Goal: Task Accomplishment & Management: Complete application form

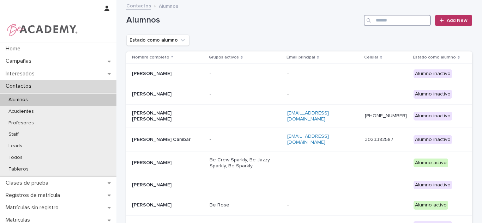
click at [411, 17] on input "Search" at bounding box center [396, 20] width 67 height 11
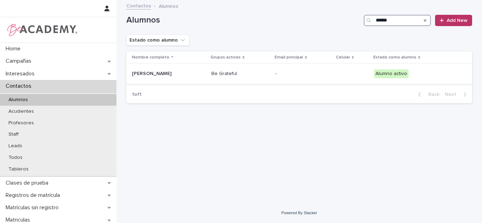
type input "******"
click at [206, 70] on div "[PERSON_NAME]" at bounding box center [169, 74] width 74 height 12
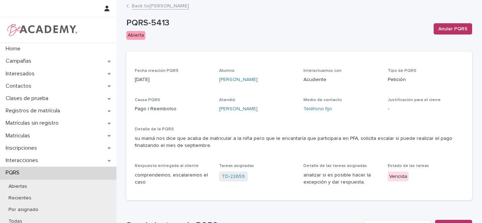
drag, startPoint x: 469, startPoint y: 51, endPoint x: 475, endPoint y: 76, distance: 25.4
click at [27, 90] on div "Contactos" at bounding box center [58, 86] width 116 height 12
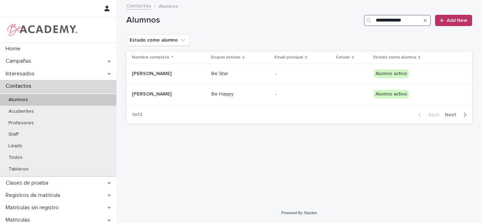
click at [388, 17] on input "**********" at bounding box center [396, 20] width 67 height 11
type input "**********"
click at [237, 79] on td "Be Star" at bounding box center [240, 74] width 64 height 20
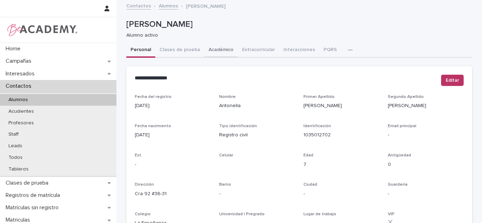
click at [209, 47] on button "Académico" at bounding box center [220, 50] width 33 height 15
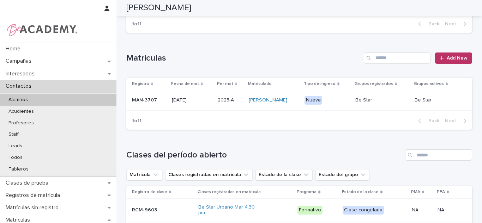
scroll to position [269, 0]
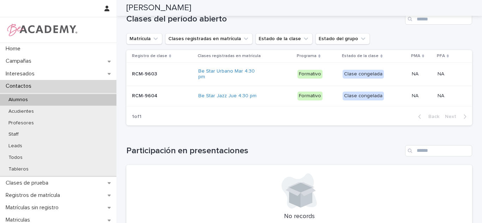
click at [348, 99] on div "Clase congelada" at bounding box center [362, 96] width 41 height 9
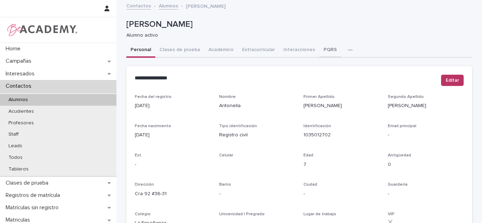
click at [325, 52] on button "PQRS" at bounding box center [330, 50] width 22 height 15
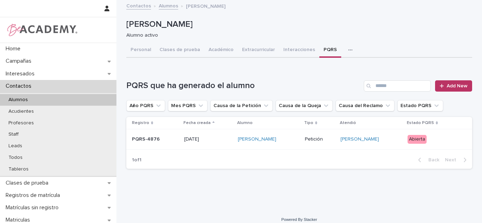
click at [398, 142] on div "Sara Velez Henao" at bounding box center [369, 139] width 59 height 6
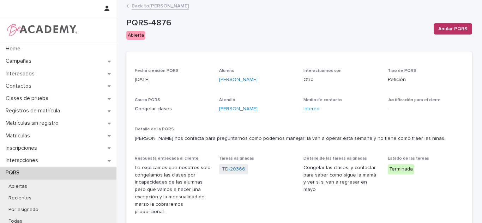
click at [157, 7] on link "Back to Antonella Bustamante Mejia" at bounding box center [159, 5] width 57 height 8
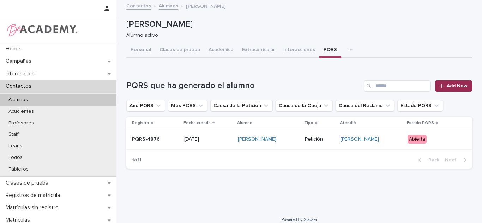
click at [449, 85] on span "Add New" at bounding box center [456, 86] width 21 height 5
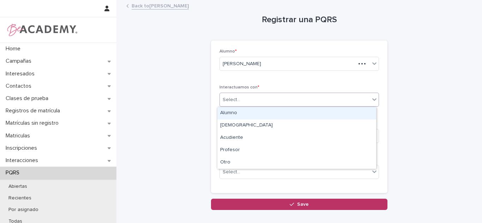
click at [282, 99] on div "Select..." at bounding box center [295, 100] width 150 height 12
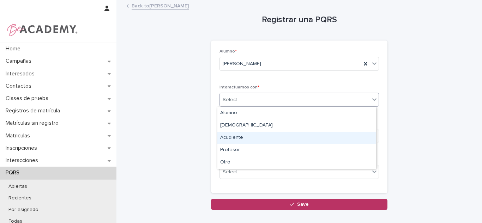
click at [240, 140] on div "Acudiente" at bounding box center [296, 138] width 159 height 12
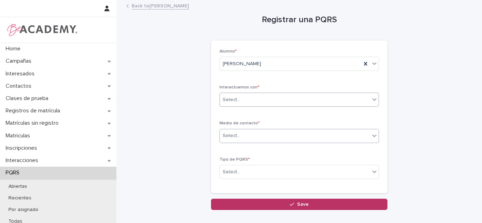
click at [238, 130] on div "Select..." at bounding box center [295, 136] width 150 height 12
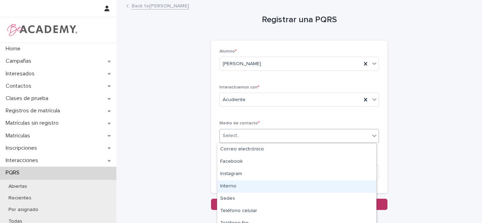
scroll to position [19, 0]
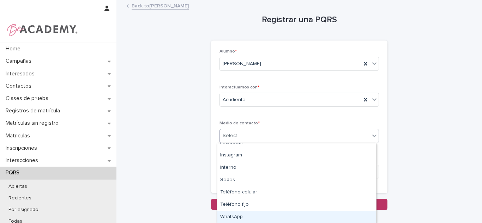
click at [305, 218] on div "WhatsApp" at bounding box center [296, 217] width 159 height 12
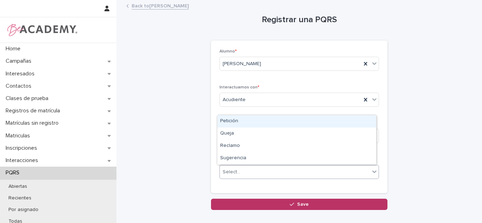
click at [274, 172] on div "Select..." at bounding box center [295, 172] width 150 height 12
click at [235, 117] on div "Petición" at bounding box center [296, 121] width 159 height 12
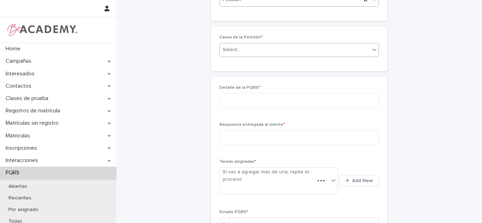
scroll to position [166, 0]
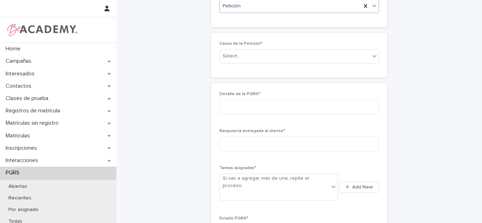
click at [236, 47] on div "Causa de la Petición * Select..." at bounding box center [298, 54] width 159 height 27
click at [234, 63] on div "Causa de la Petición * Select..." at bounding box center [298, 54] width 159 height 27
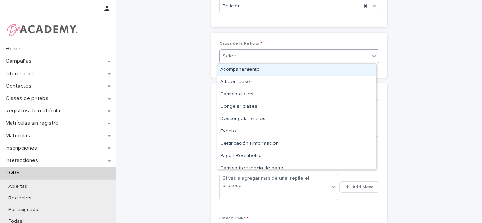
click at [230, 52] on div "Select..." at bounding box center [295, 56] width 150 height 12
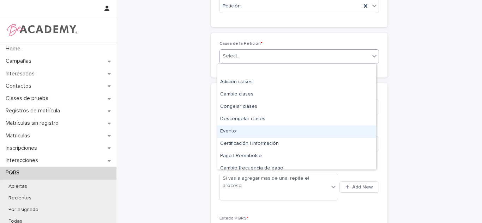
scroll to position [42, 0]
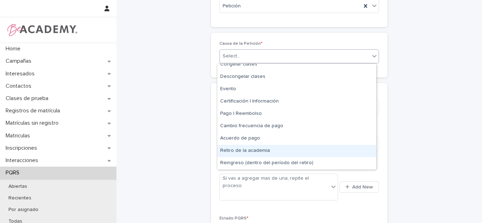
click at [261, 155] on div "Retiro de la academia" at bounding box center [296, 151] width 159 height 12
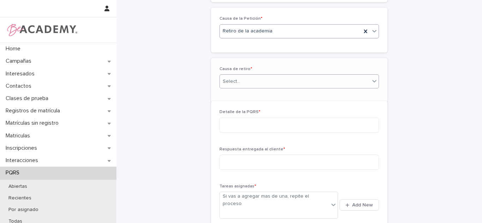
scroll to position [191, 0]
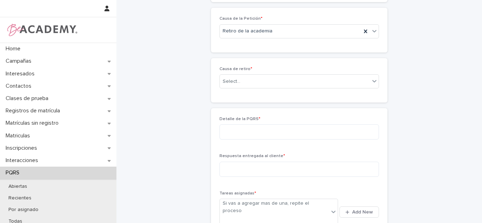
click at [243, 90] on div "Causa de retiro * Select..." at bounding box center [298, 80] width 159 height 27
click at [234, 80] on div "Select..." at bounding box center [231, 81] width 18 height 7
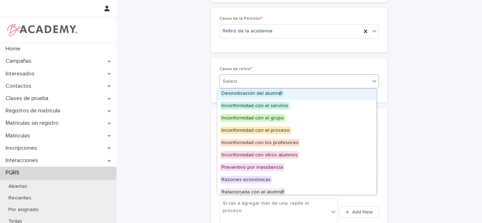
scroll to position [30, 0]
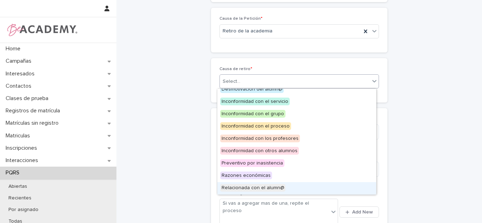
drag, startPoint x: 265, startPoint y: 185, endPoint x: 251, endPoint y: 185, distance: 14.1
click at [264, 185] on span "Relacionada con el alumn@" at bounding box center [252, 188] width 65 height 8
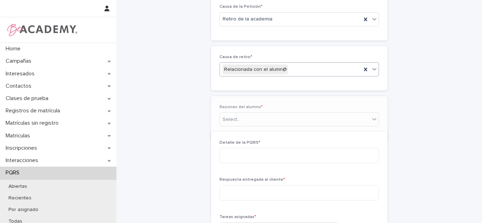
scroll to position [216, 0]
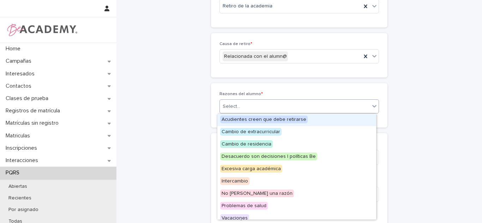
click at [251, 105] on div "Select..." at bounding box center [295, 107] width 150 height 12
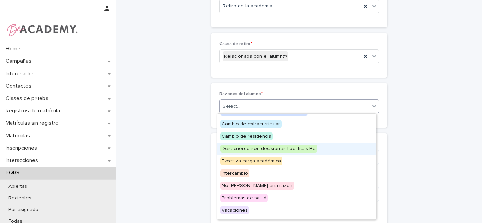
scroll to position [0, 0]
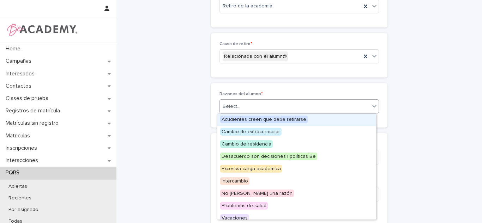
drag, startPoint x: 328, startPoint y: 126, endPoint x: 316, endPoint y: 120, distance: 13.6
click at [316, 120] on div "Acudientes creen que debe retirarse" at bounding box center [296, 120] width 159 height 12
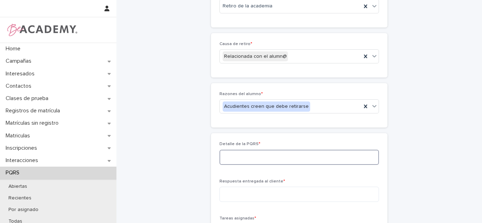
click at [278, 158] on textarea at bounding box center [298, 157] width 159 height 15
click at [277, 158] on textarea at bounding box center [298, 157] width 159 height 15
type textarea "*"
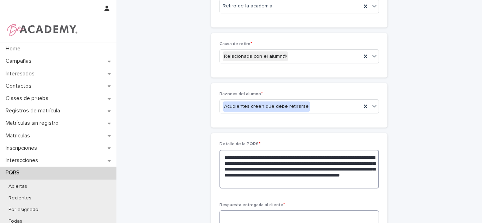
drag, startPoint x: 324, startPoint y: 183, endPoint x: 281, endPoint y: 190, distance: 43.6
click at [352, 182] on textarea "**********" at bounding box center [298, 169] width 159 height 39
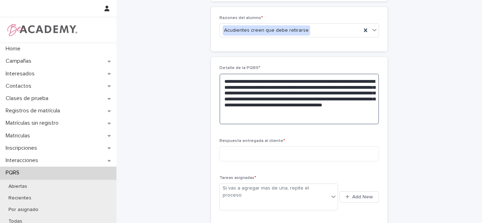
scroll to position [317, 0]
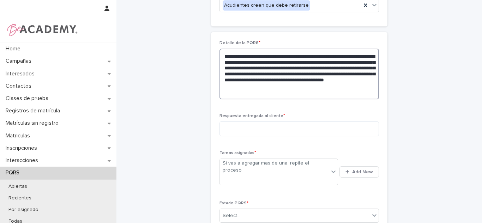
type textarea "**********"
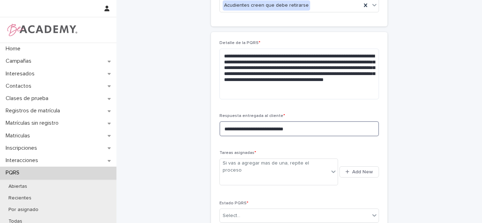
type textarea "**********"
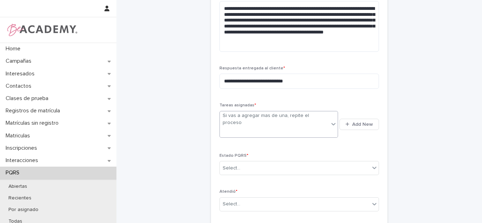
scroll to position [342, 0]
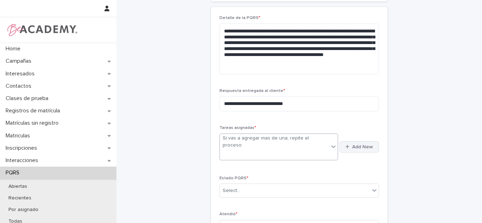
click at [367, 145] on span "Add New" at bounding box center [362, 147] width 21 height 5
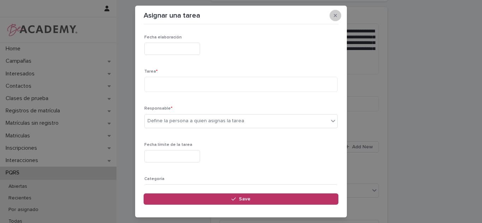
click at [332, 18] on button "button" at bounding box center [335, 15] width 12 height 11
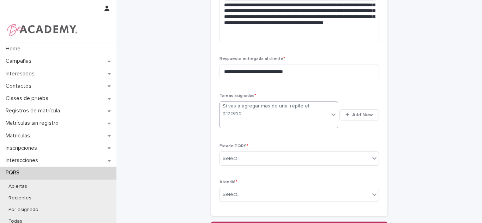
scroll to position [378, 0]
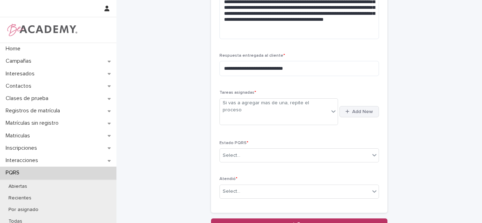
click at [341, 106] on button "Add New" at bounding box center [358, 111] width 39 height 11
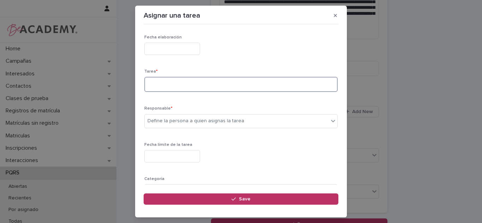
click at [154, 83] on textarea at bounding box center [240, 84] width 193 height 15
type textarea "**********"
type input "*"
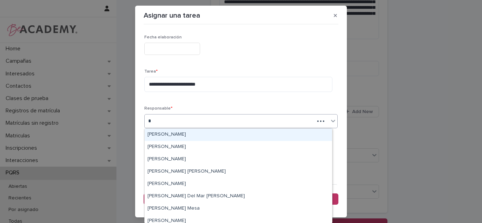
click at [159, 133] on div "Carolina Castillo Cuadrado" at bounding box center [238, 135] width 187 height 12
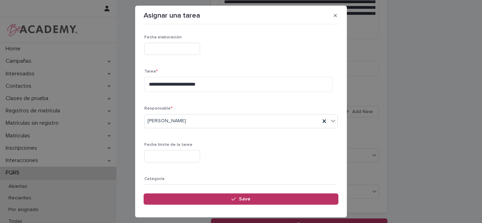
scroll to position [61, 0]
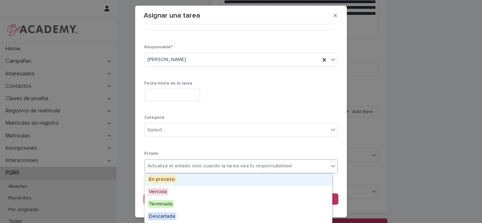
drag, startPoint x: 255, startPoint y: 165, endPoint x: 246, endPoint y: 169, distance: 9.6
click at [254, 165] on div "Actualiza el estado solo cuando la tarea sea tu responsabilidad" at bounding box center [219, 166] width 144 height 7
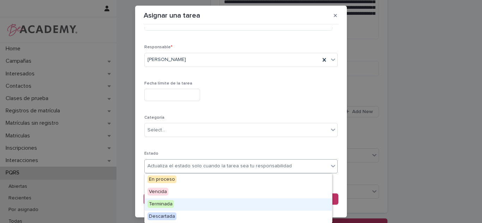
click at [161, 203] on span "Terminada" at bounding box center [160, 204] width 26 height 8
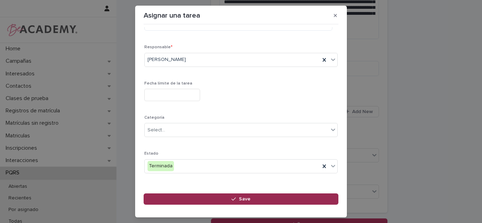
click at [173, 200] on button "Save" at bounding box center [240, 199] width 195 height 11
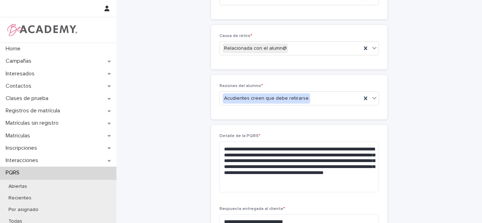
scroll to position [427, 0]
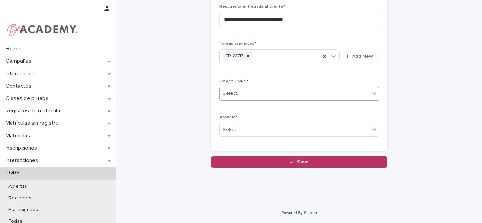
click at [260, 97] on div "Select..." at bounding box center [295, 94] width 150 height 12
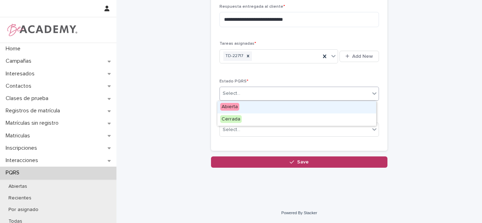
click at [253, 110] on div "Abierta" at bounding box center [296, 107] width 159 height 12
click at [242, 91] on div "Abierta" at bounding box center [290, 94] width 141 height 12
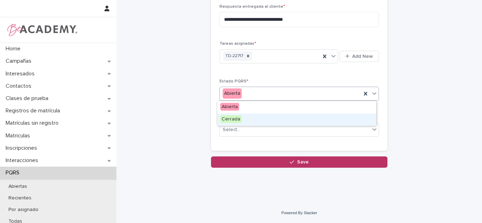
click at [232, 123] on div "Cerrada" at bounding box center [296, 120] width 159 height 12
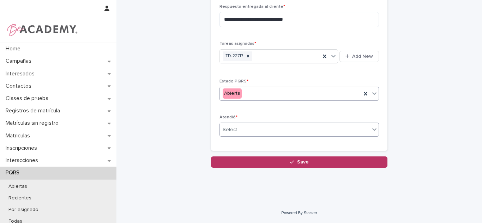
click at [232, 129] on div "Select..." at bounding box center [231, 129] width 18 height 7
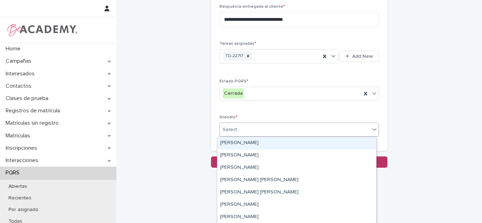
drag, startPoint x: 238, startPoint y: 142, endPoint x: 248, endPoint y: 48, distance: 94.7
click at [238, 142] on div "Carolina Castillo Cuadrado" at bounding box center [296, 143] width 159 height 12
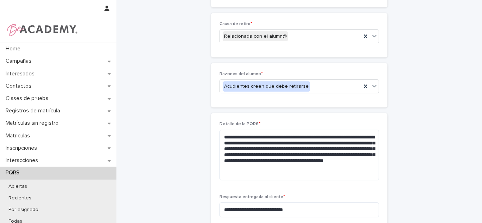
scroll to position [226, 0]
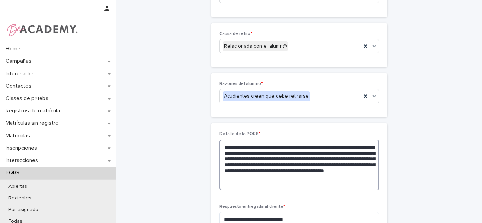
click at [247, 164] on textarea "**********" at bounding box center [298, 165] width 159 height 51
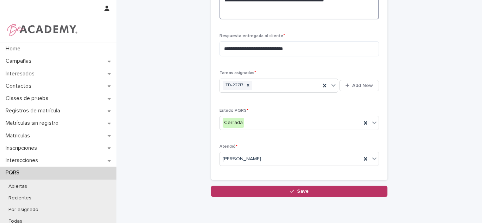
scroll to position [427, 0]
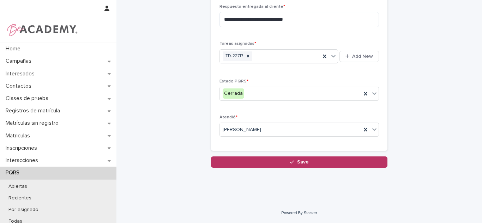
click at [316, 162] on button "Save" at bounding box center [299, 162] width 176 height 11
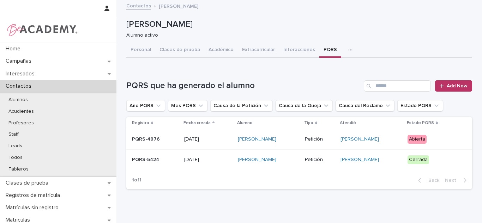
scroll to position [10, 0]
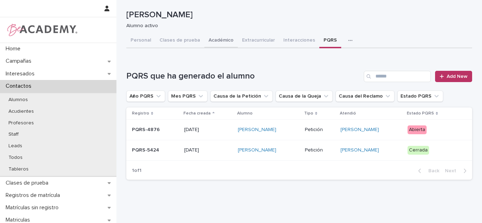
click at [211, 43] on button "Académico" at bounding box center [220, 40] width 33 height 15
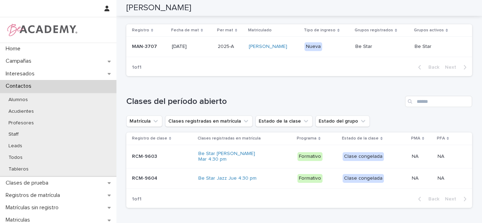
scroll to position [215, 0]
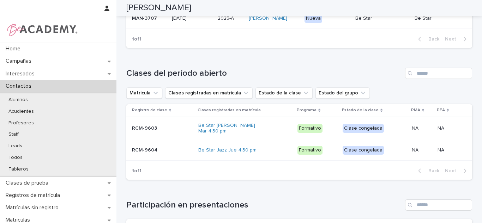
click at [273, 154] on div "Be Star Jazz Jue 4:30 pm" at bounding box center [244, 151] width 93 height 12
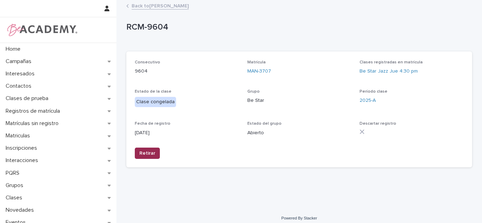
click at [151, 154] on span "Retirar" at bounding box center [147, 153] width 16 height 7
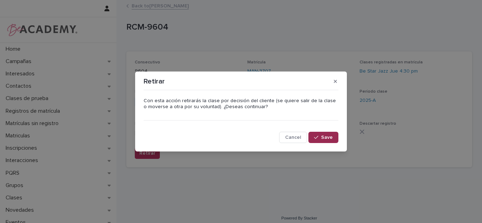
click at [317, 133] on button "Save" at bounding box center [323, 137] width 30 height 11
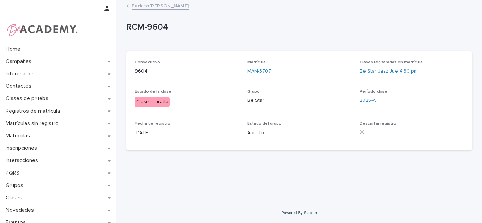
click at [145, 4] on link "Back to Antonella Bustamante Mejia" at bounding box center [159, 5] width 57 height 8
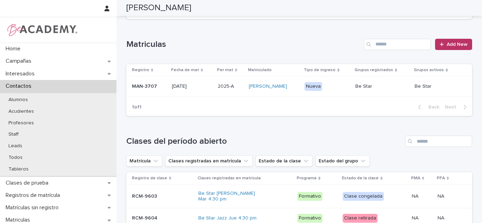
scroll to position [267, 0]
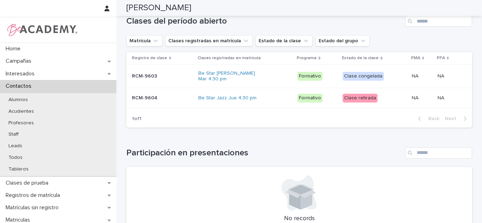
click at [415, 78] on p "NA" at bounding box center [415, 75] width 8 height 7
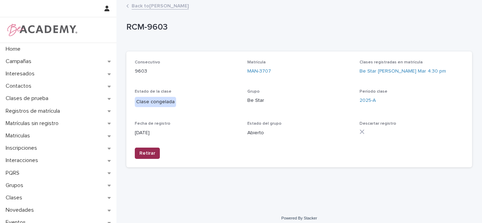
click at [146, 154] on span "Retirar" at bounding box center [147, 153] width 16 height 7
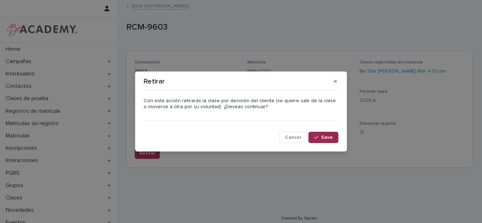
click at [322, 139] on span "Save" at bounding box center [327, 137] width 12 height 5
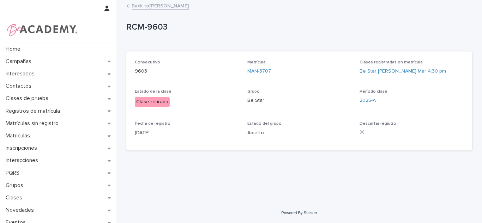
click at [189, 5] on link "Back to Antonella Bustamante Mejia" at bounding box center [159, 5] width 57 height 8
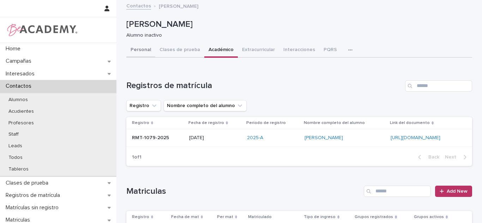
click at [142, 47] on button "Personal" at bounding box center [140, 50] width 29 height 15
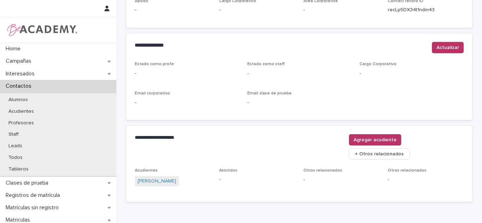
scroll to position [301, 0]
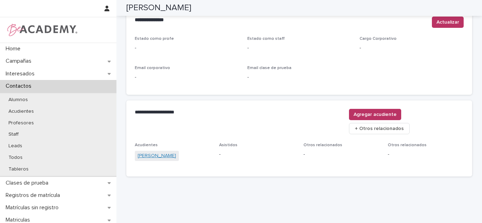
click at [143, 152] on link "Veronica Mejia Cardona" at bounding box center [156, 155] width 38 height 7
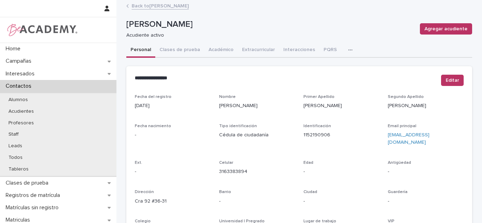
scroll to position [313, 0]
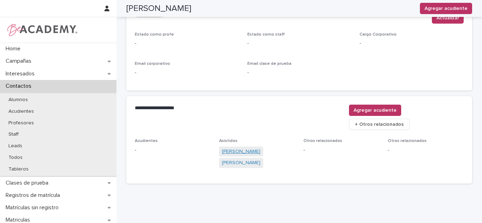
click at [237, 148] on link "Martina Bustamante Mejia" at bounding box center [241, 151] width 38 height 7
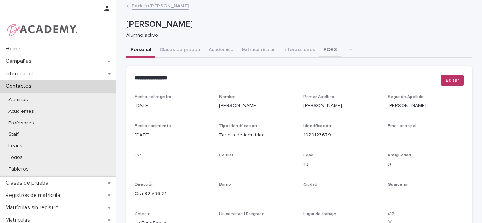
click at [319, 54] on button "PQRS" at bounding box center [330, 50] width 22 height 15
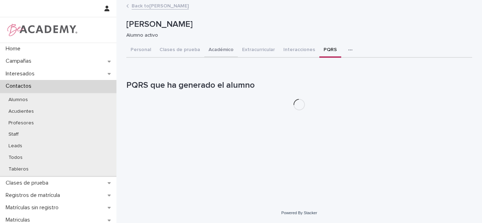
click at [218, 46] on button "Académico" at bounding box center [220, 50] width 33 height 15
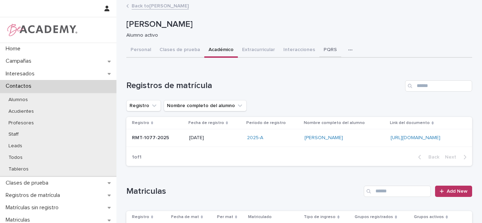
click at [320, 49] on button "PQRS" at bounding box center [330, 50] width 22 height 15
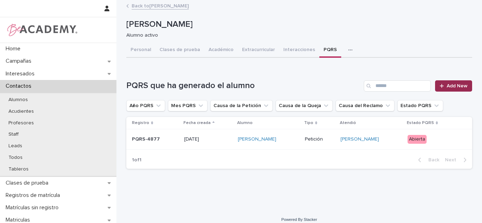
click at [440, 90] on link "Add New" at bounding box center [453, 85] width 37 height 11
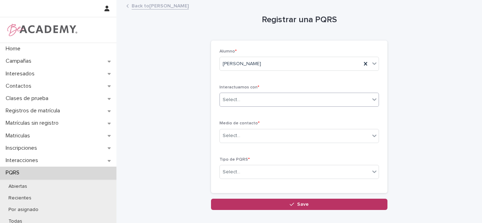
click at [261, 100] on div "Select..." at bounding box center [295, 100] width 150 height 12
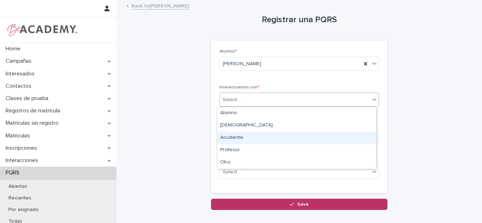
click at [248, 135] on div "Acudiente" at bounding box center [296, 138] width 159 height 12
click at [248, 137] on div "Select..." at bounding box center [295, 136] width 150 height 12
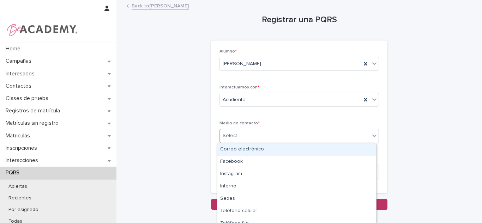
click at [246, 130] on div "Select..." at bounding box center [295, 136] width 150 height 12
click at [251, 142] on div "Select..." at bounding box center [298, 136] width 159 height 14
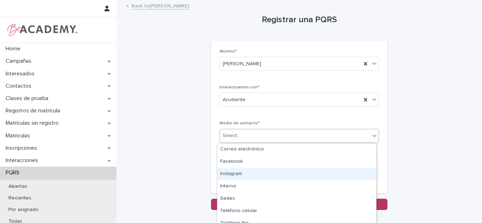
scroll to position [19, 0]
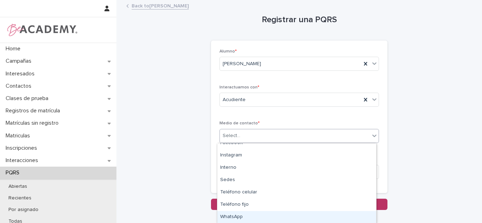
click at [295, 214] on div "WhatsApp" at bounding box center [296, 217] width 159 height 12
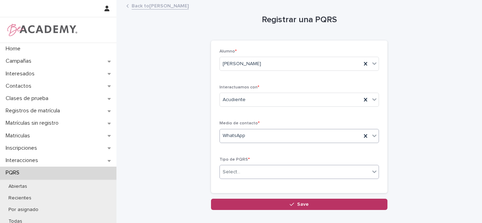
click at [272, 174] on div "Select..." at bounding box center [295, 172] width 150 height 12
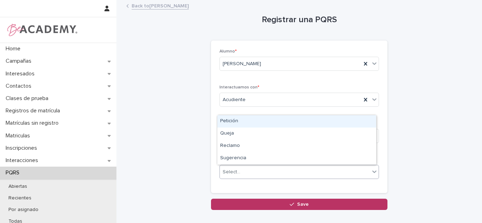
click at [251, 122] on div "Petición" at bounding box center [296, 121] width 159 height 12
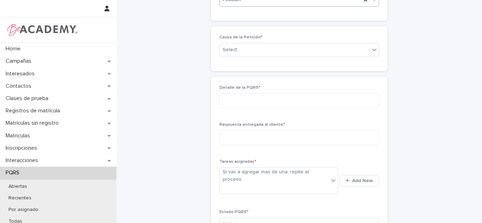
scroll to position [166, 0]
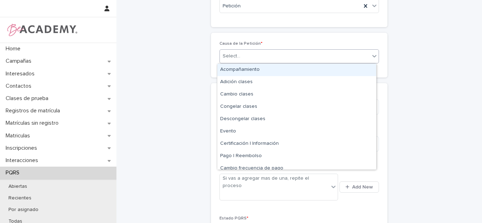
click at [248, 57] on div "Select..." at bounding box center [295, 56] width 150 height 12
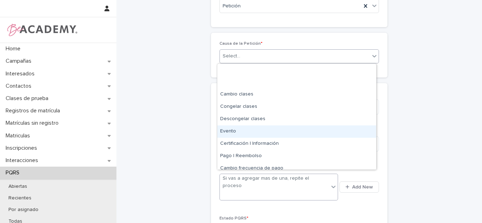
scroll to position [42, 0]
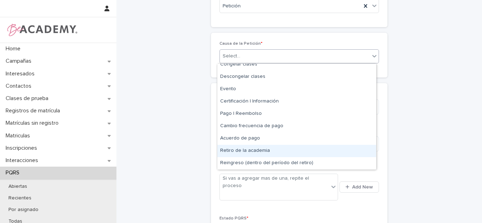
click at [258, 152] on div "Retiro de la academia" at bounding box center [296, 151] width 159 height 12
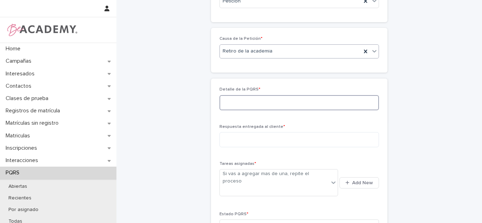
click at [255, 109] on textarea at bounding box center [298, 102] width 159 height 15
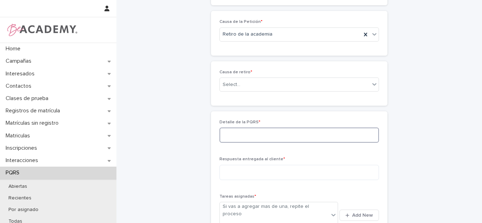
scroll to position [191, 0]
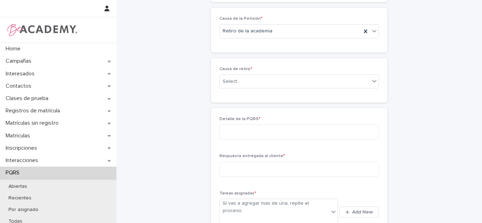
click at [254, 92] on div "Causa de retiro * Select..." at bounding box center [298, 80] width 159 height 27
click at [251, 87] on div "Select..." at bounding box center [298, 81] width 159 height 14
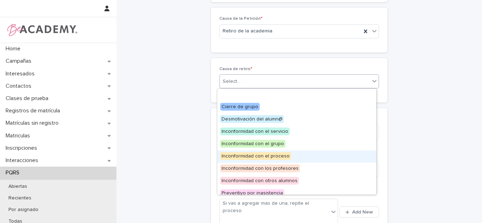
scroll to position [30, 0]
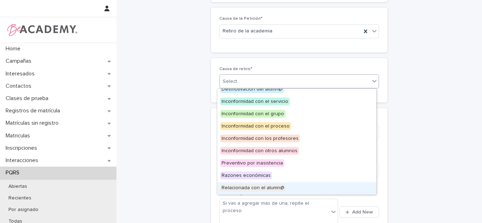
click at [307, 185] on div "Relacionada con el alumn@" at bounding box center [296, 188] width 159 height 12
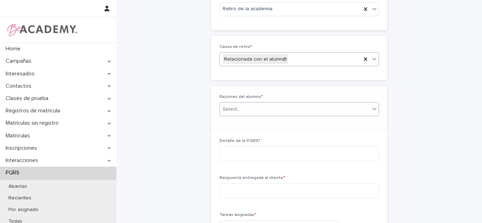
scroll to position [216, 0]
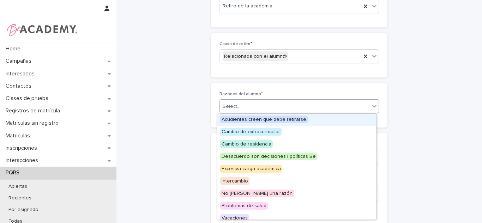
click at [250, 113] on div "Select..." at bounding box center [298, 106] width 159 height 14
click at [247, 120] on span "Acudientes creen que debe retirarse" at bounding box center [263, 120] width 87 height 8
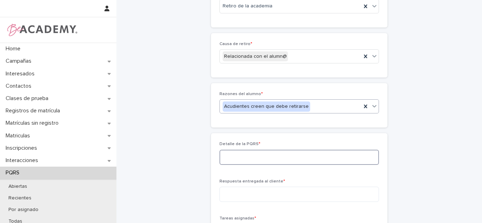
click at [247, 152] on textarea at bounding box center [298, 157] width 159 height 15
paste textarea "**********"
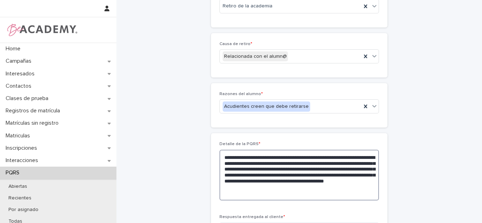
click at [244, 189] on textarea "**********" at bounding box center [298, 175] width 159 height 51
click at [268, 190] on textarea "**********" at bounding box center [298, 175] width 159 height 51
click at [266, 187] on textarea "**********" at bounding box center [298, 175] width 159 height 51
click at [323, 195] on textarea "**********" at bounding box center [298, 175] width 159 height 51
click at [249, 195] on textarea "**********" at bounding box center [298, 175] width 159 height 51
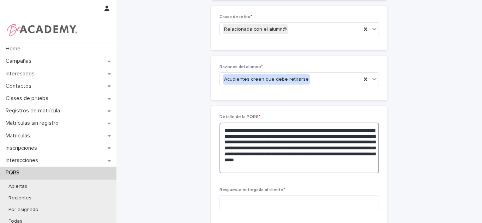
scroll to position [349, 0]
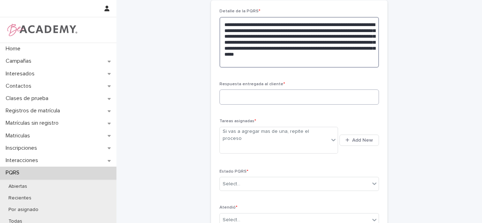
type textarea "**********"
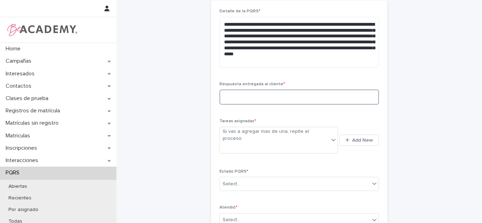
click at [275, 99] on textarea at bounding box center [298, 97] width 159 height 15
click at [219, 98] on textarea at bounding box center [298, 97] width 159 height 15
type textarea "**********"
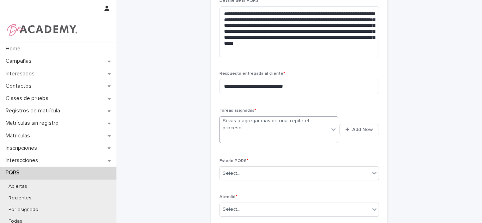
scroll to position [404, 0]
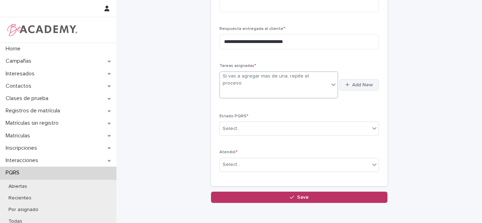
click at [344, 81] on button "Add New" at bounding box center [358, 84] width 39 height 11
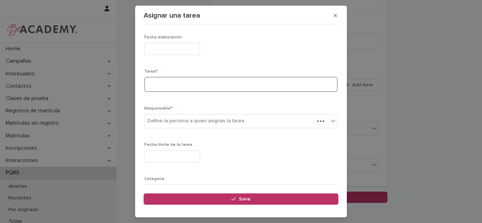
click at [189, 91] on textarea at bounding box center [240, 84] width 193 height 15
type textarea "**********"
type input "*"
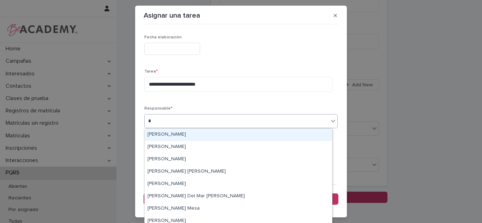
drag, startPoint x: 187, startPoint y: 134, endPoint x: 186, endPoint y: 139, distance: 4.4
click at [187, 134] on div "Carolina Castillo Cuadrado" at bounding box center [238, 135] width 187 height 12
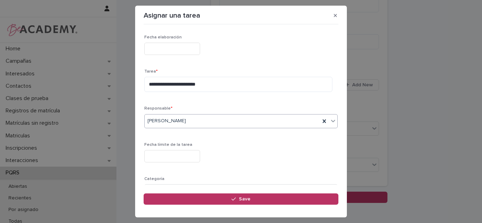
click at [177, 165] on div "Fecha límite de la tarea" at bounding box center [240, 155] width 193 height 26
click at [170, 158] on input "text" at bounding box center [172, 156] width 56 height 12
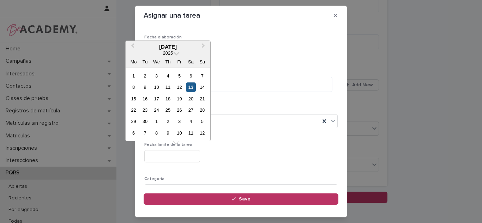
click at [189, 87] on div "13" at bounding box center [191, 87] width 10 height 10
type input "**********"
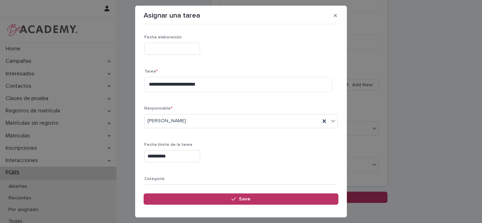
click at [221, 108] on p "Responsable *" at bounding box center [240, 108] width 193 height 5
